Goal: Navigation & Orientation: Find specific page/section

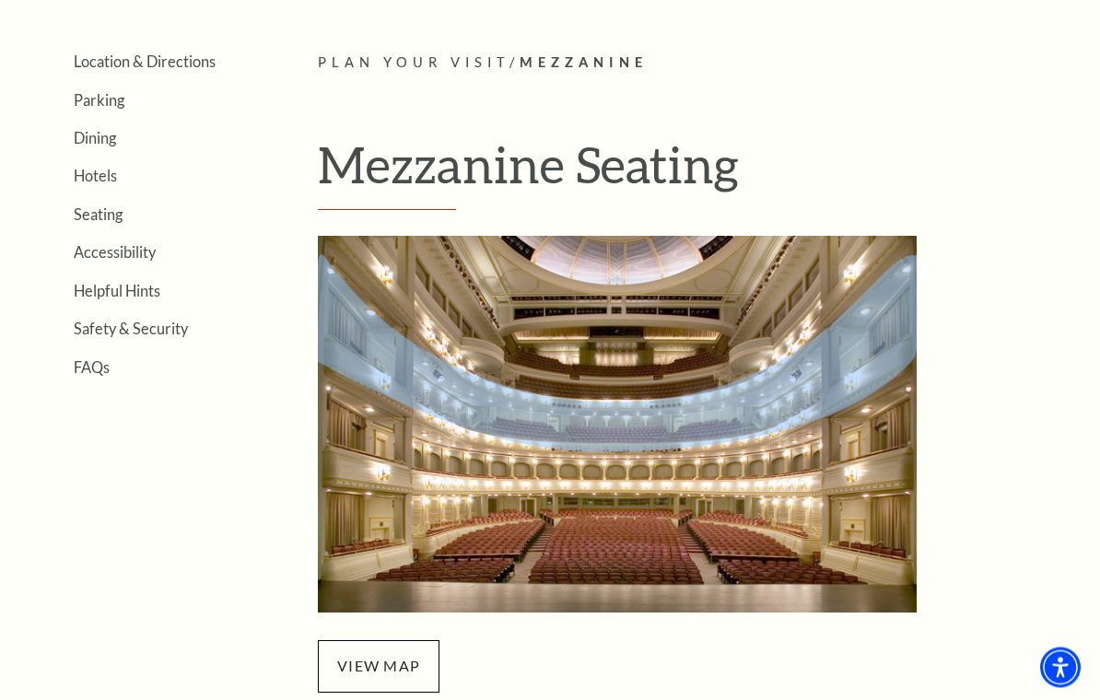
scroll to position [398, 0]
click at [105, 218] on link "Seating" at bounding box center [98, 214] width 49 height 18
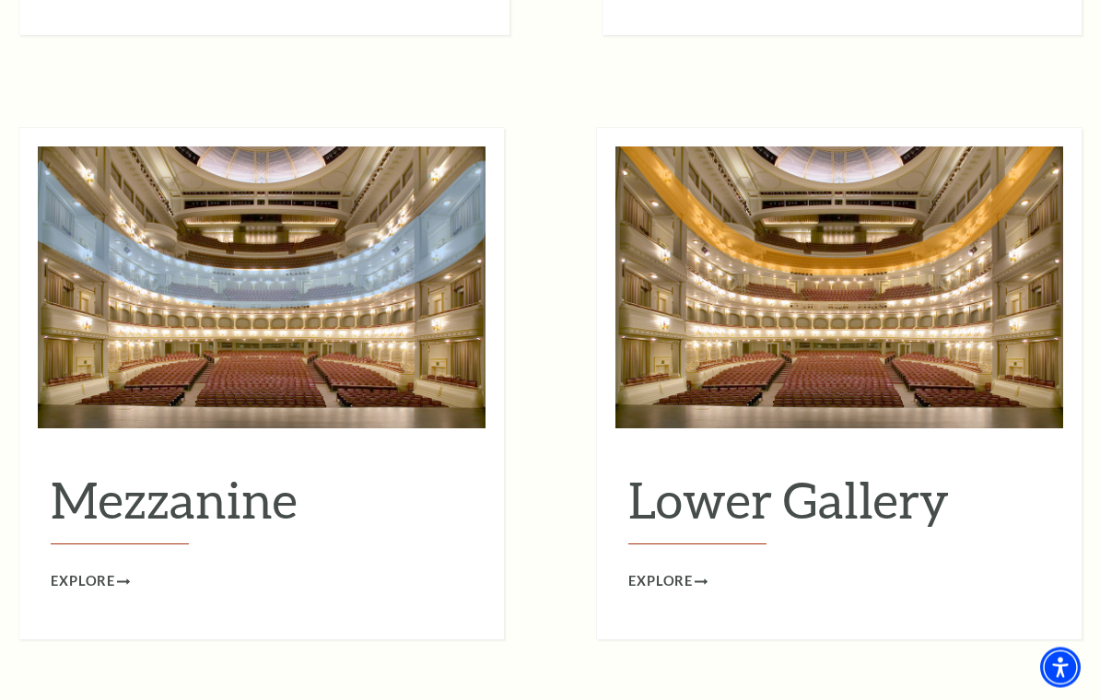
scroll to position [2222, 0]
click at [99, 570] on span "Explore" at bounding box center [83, 581] width 64 height 23
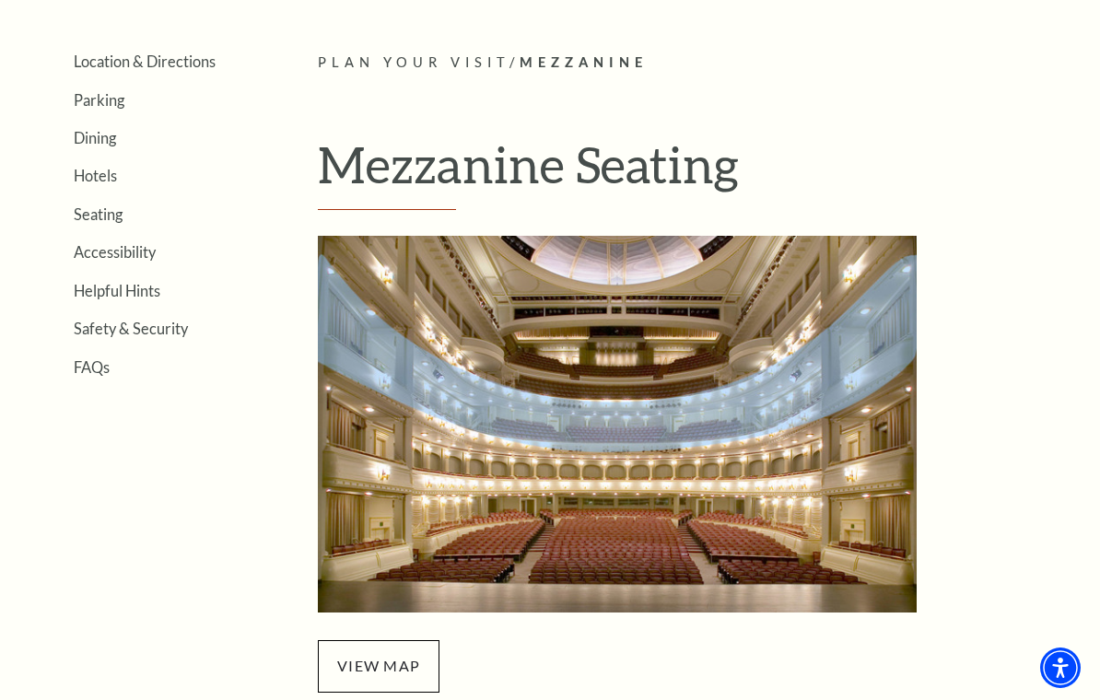
scroll to position [396, 0]
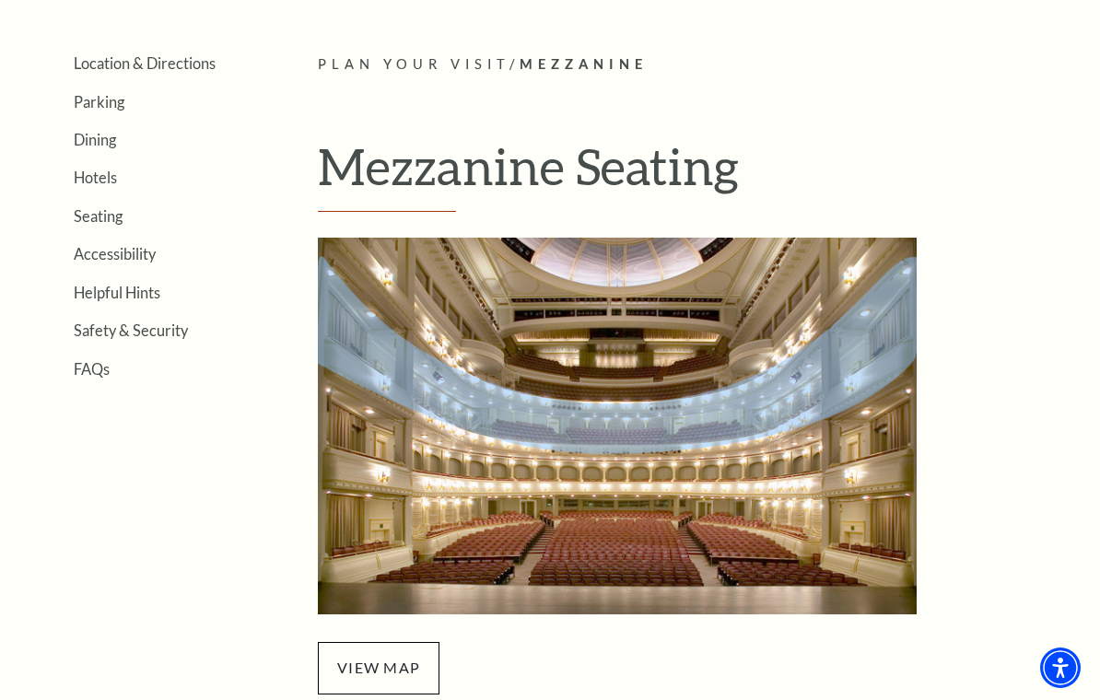
click at [104, 221] on link "Seating" at bounding box center [98, 216] width 49 height 18
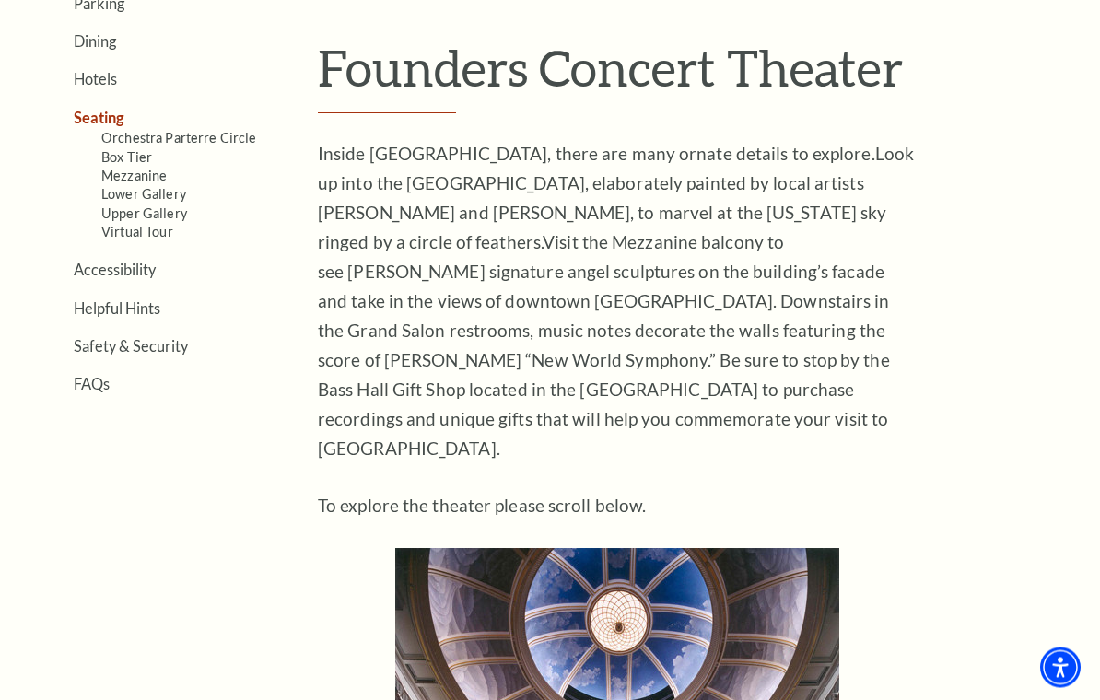
scroll to position [496, 0]
click at [149, 304] on link "Helpful Hints" at bounding box center [117, 307] width 87 height 18
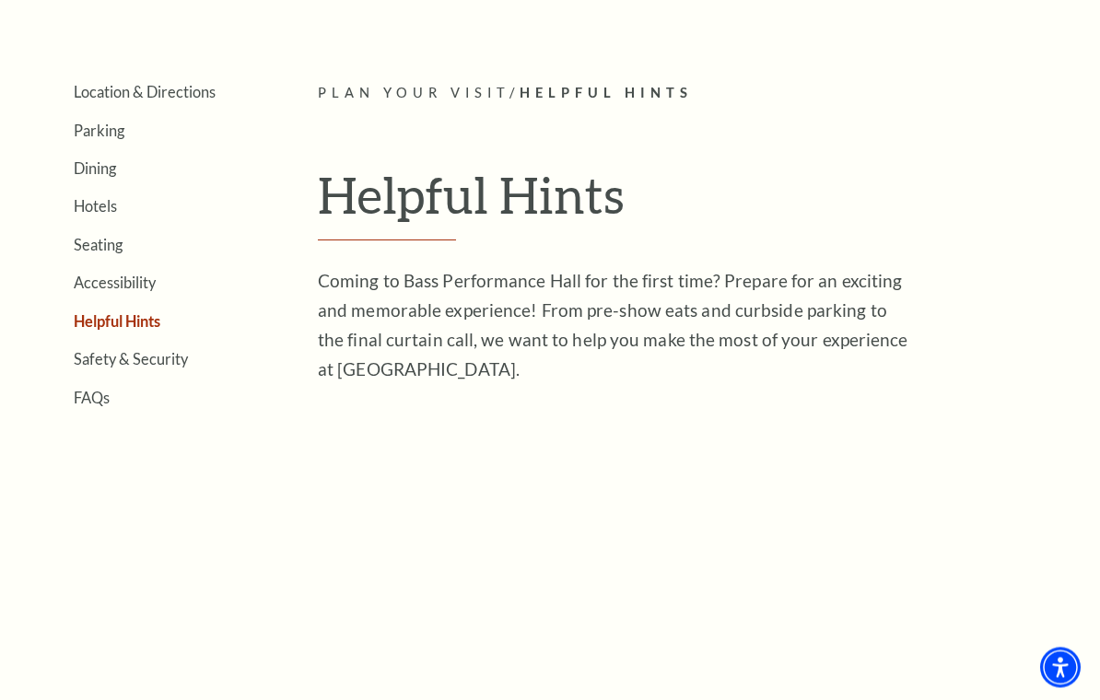
scroll to position [368, 0]
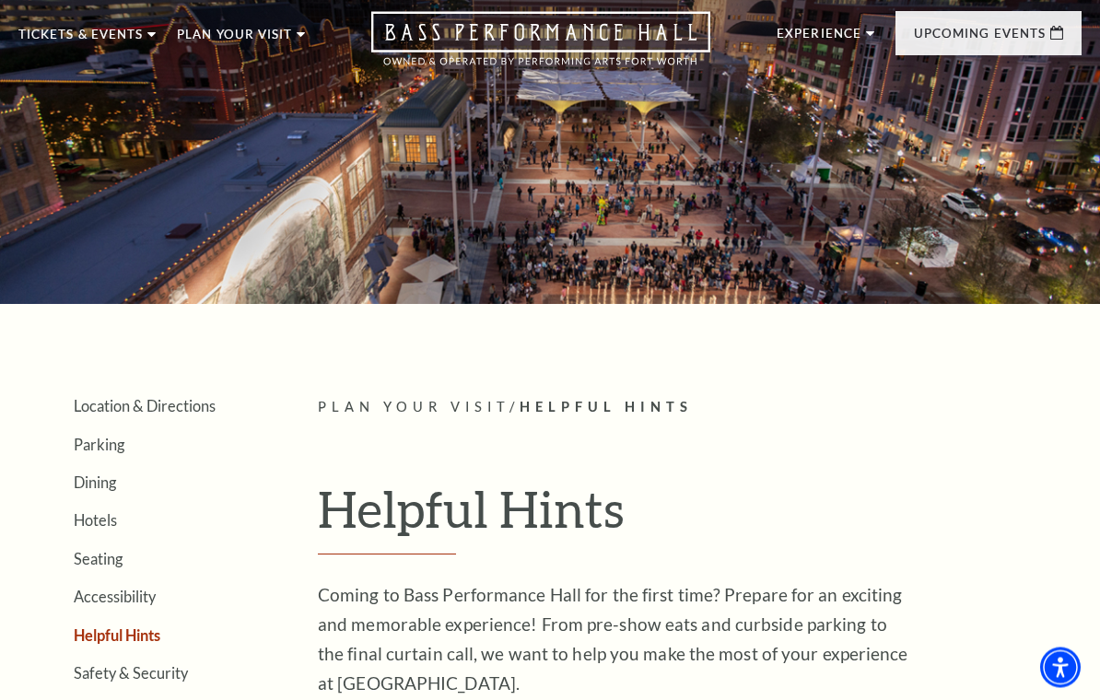
scroll to position [53, 0]
click at [103, 451] on link "Parking" at bounding box center [99, 445] width 51 height 18
